Goal: Transaction & Acquisition: Purchase product/service

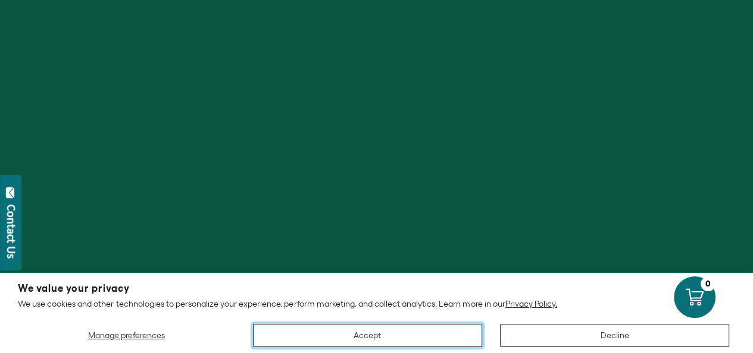
click at [361, 338] on button "Accept" at bounding box center [367, 335] width 229 height 23
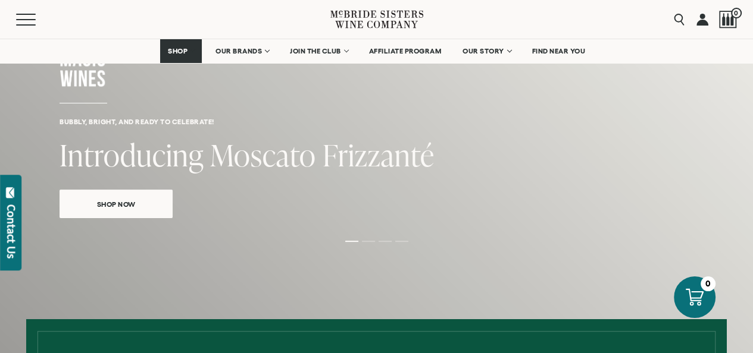
scroll to position [178, 0]
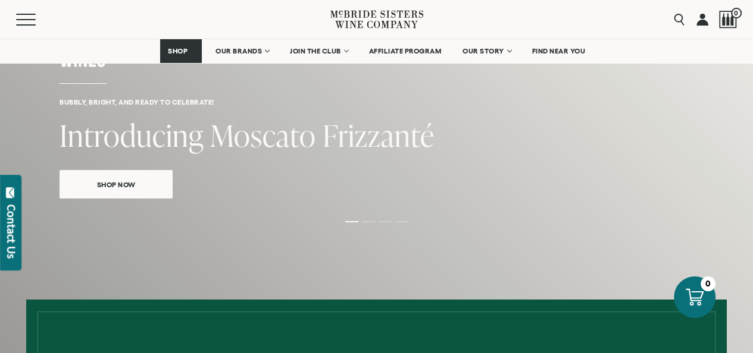
click at [119, 178] on span "Shop Now" at bounding box center [116, 185] width 80 height 14
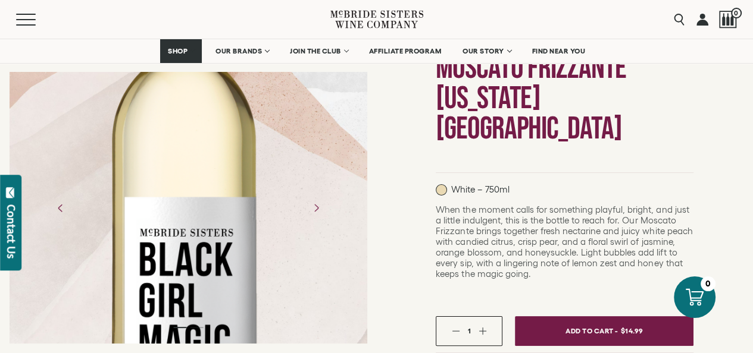
scroll to position [119, 0]
